Goal: Find specific fact: Find specific fact

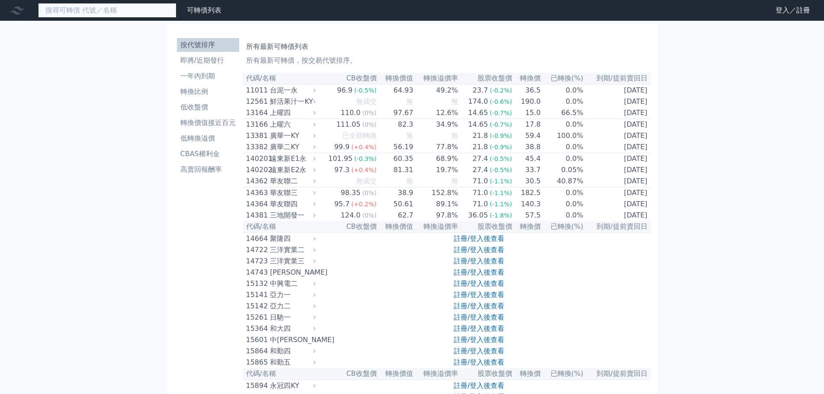
click at [96, 12] on input at bounding box center [107, 10] width 138 height 15
drag, startPoint x: 128, startPoint y: 14, endPoint x: 0, endPoint y: 4, distance: 127.9
click at [0, 7] on div "6768 可轉債列表 財務數據" at bounding box center [112, 10] width 225 height 15
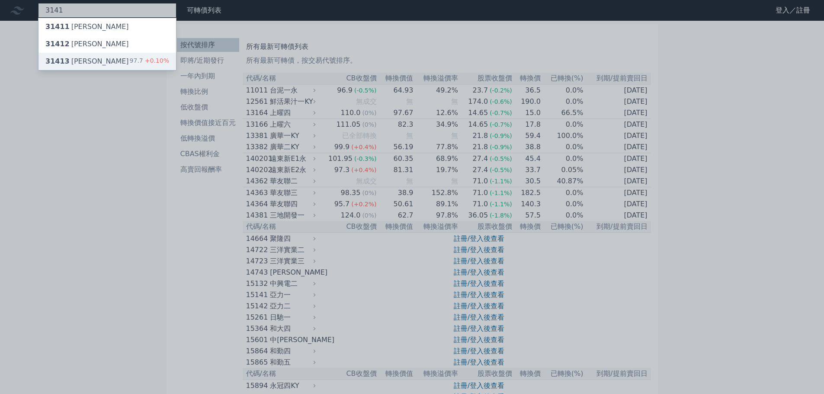
type input "3141"
click at [70, 60] on div "31413 [PERSON_NAME]" at bounding box center [86, 61] width 83 height 10
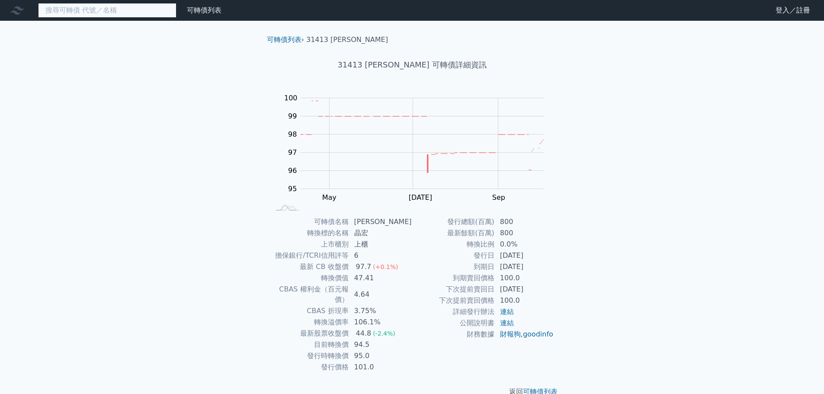
click at [94, 11] on input at bounding box center [107, 10] width 138 height 15
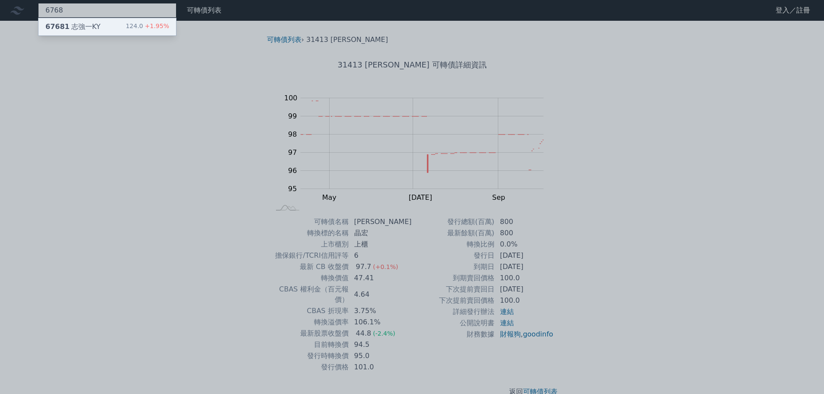
type input "6768"
click at [128, 22] on div "67681 志強一KY 124.0 +1.95%" at bounding box center [107, 26] width 138 height 17
